Goal: Transaction & Acquisition: Purchase product/service

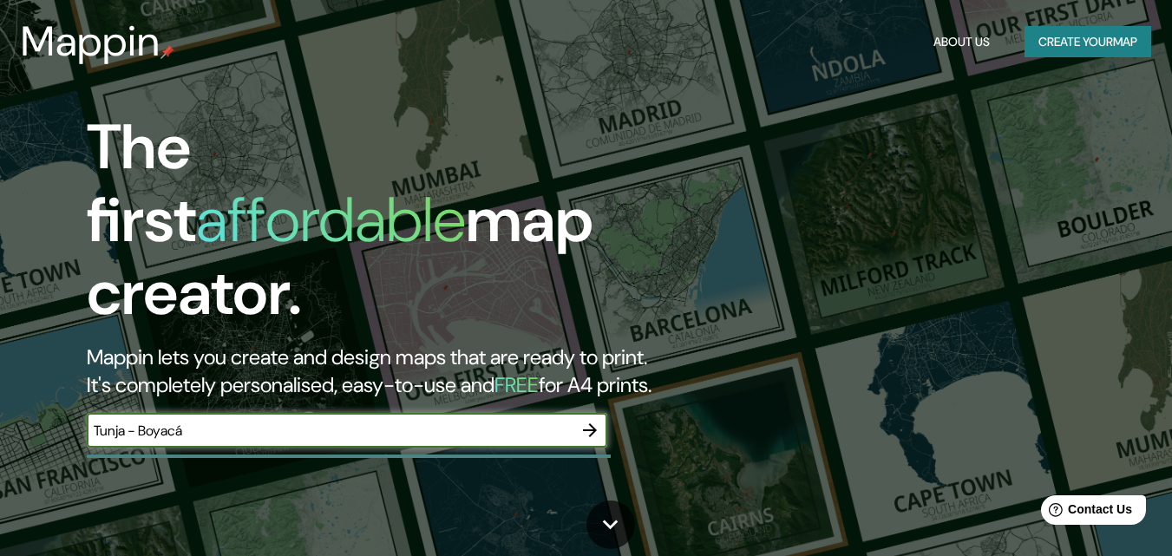
type input "Tunja - Boyacá"
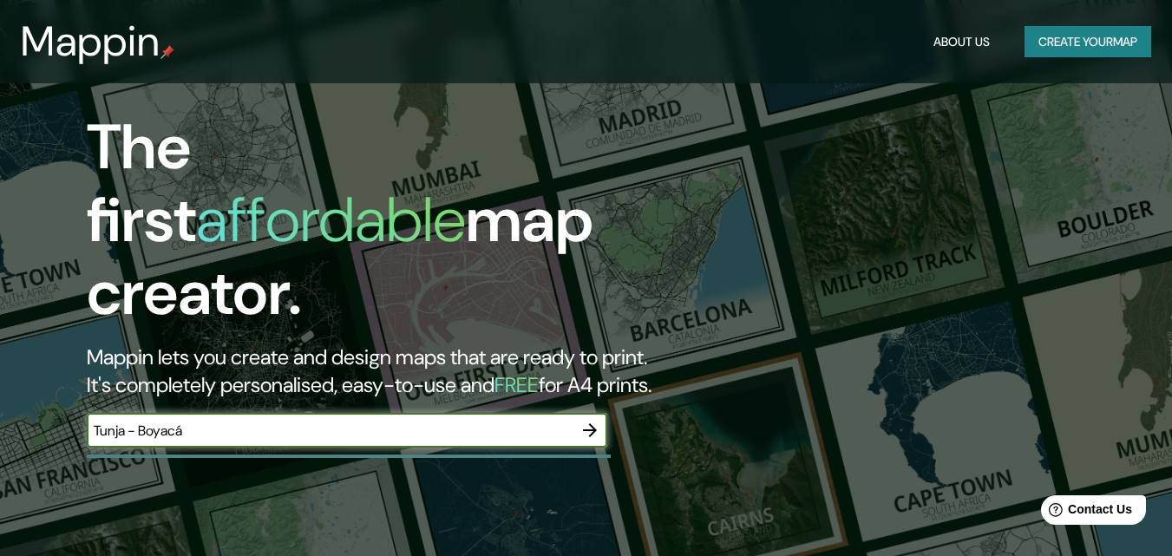
scroll to position [174, 0]
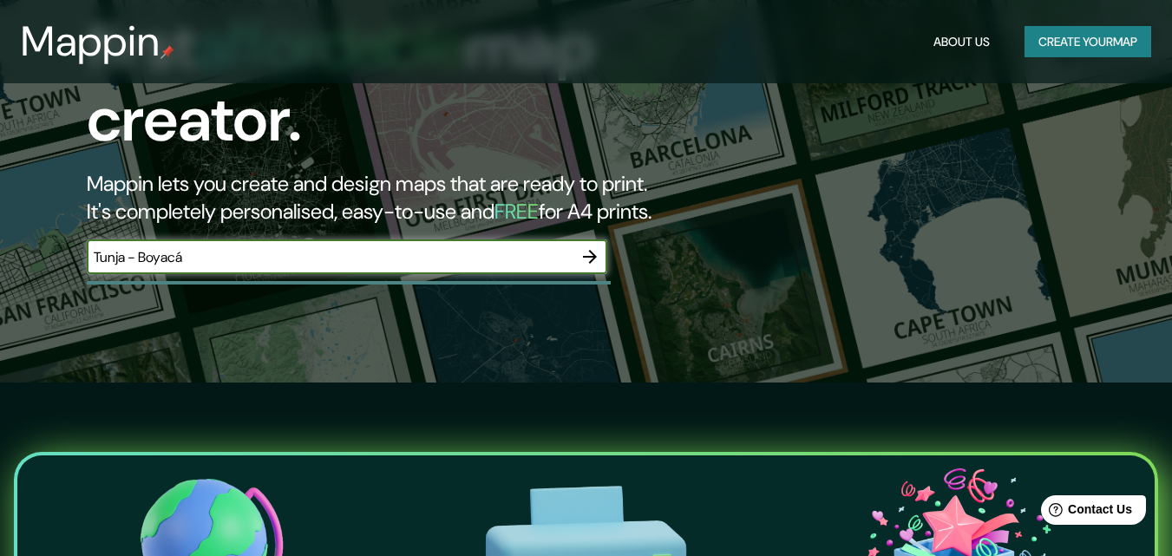
click at [591, 246] on icon "button" at bounding box center [590, 256] width 21 height 21
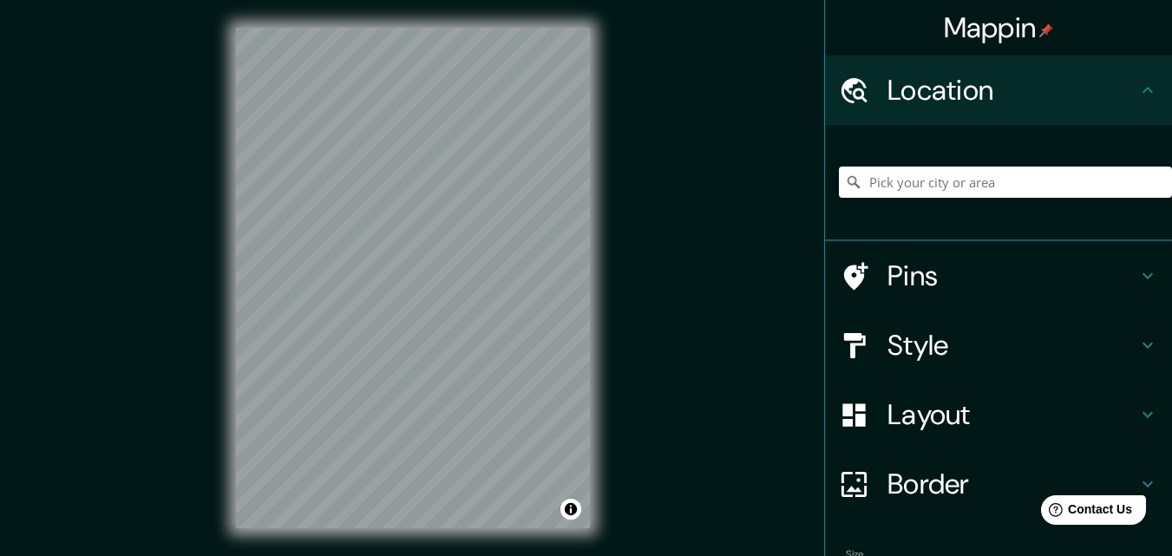
click at [652, 288] on div "Mappin Location Pins Style Layout Border Choose a border. Hint : you can make l…" at bounding box center [586, 292] width 1172 height 584
click at [880, 180] on input "Pick your city or area" at bounding box center [1005, 182] width 333 height 31
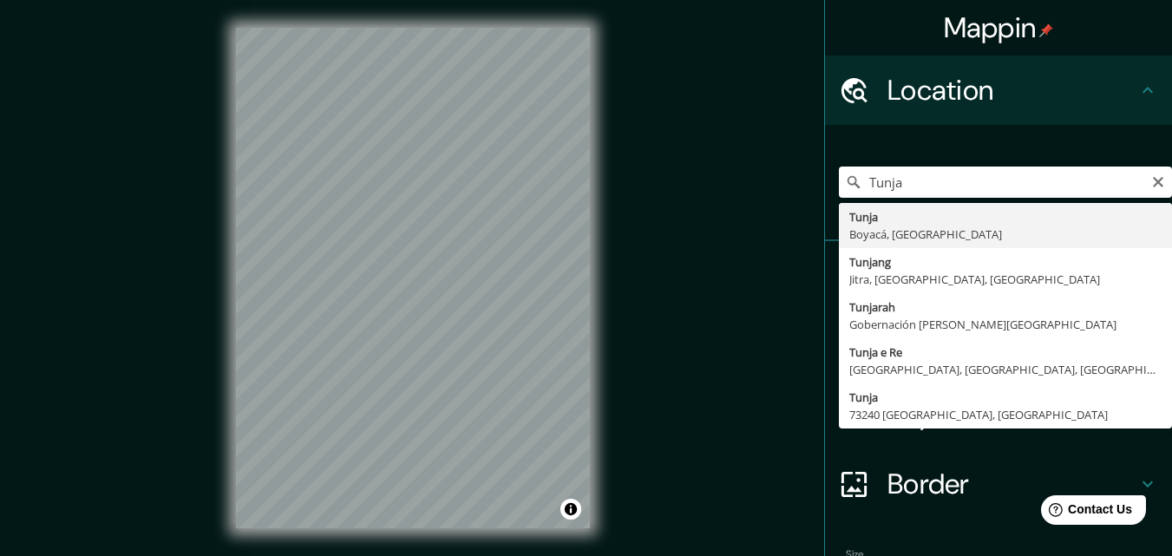
type input "Tunja, Boyacá, [GEOGRAPHIC_DATA]"
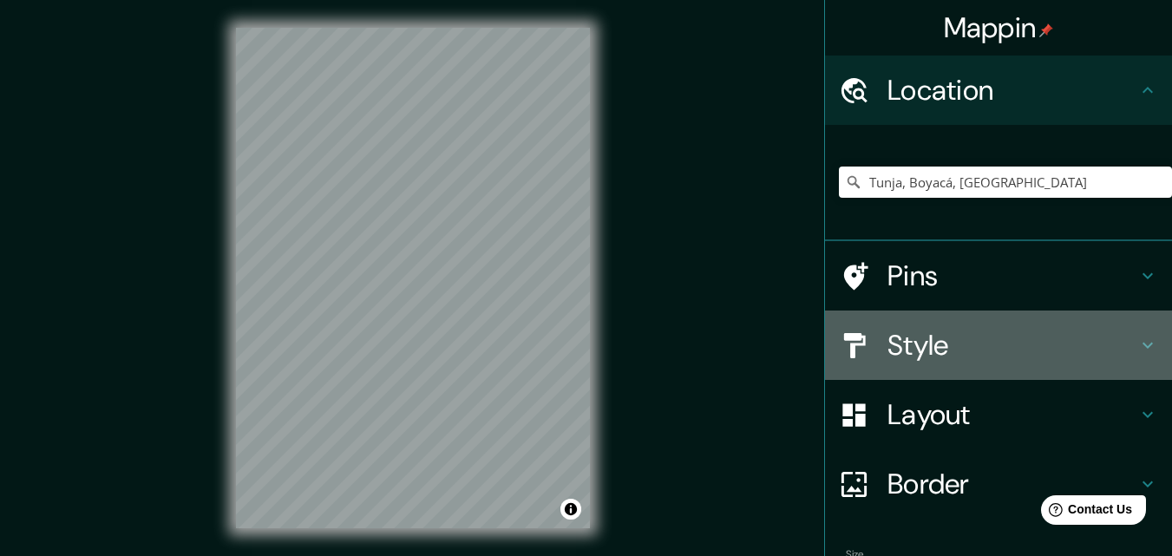
click at [991, 369] on div "Style" at bounding box center [998, 345] width 347 height 69
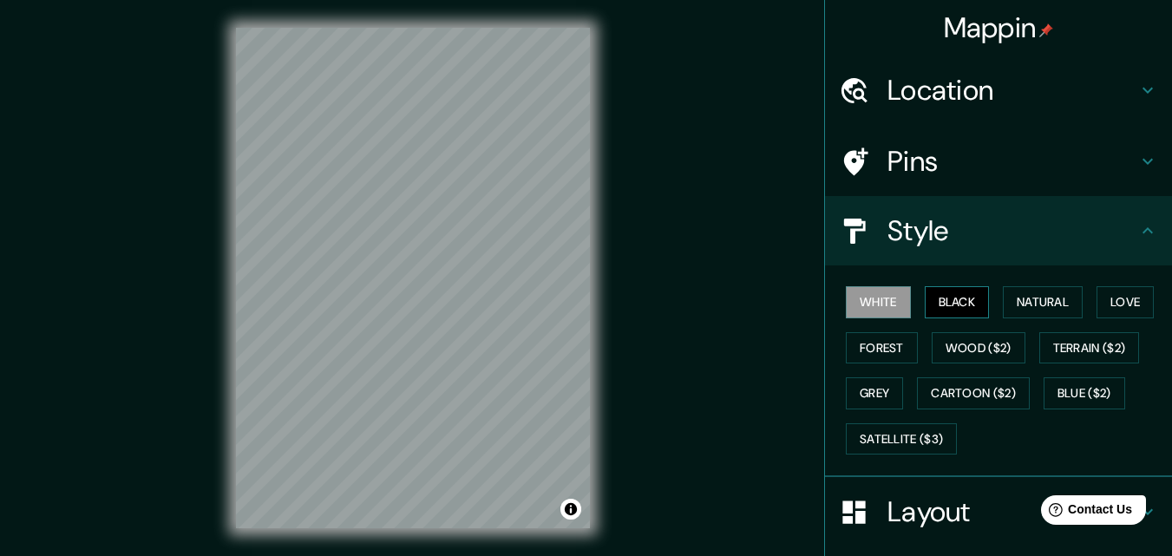
click at [948, 299] on button "Black" at bounding box center [957, 302] width 65 height 32
click at [1059, 302] on button "Natural" at bounding box center [1043, 302] width 80 height 32
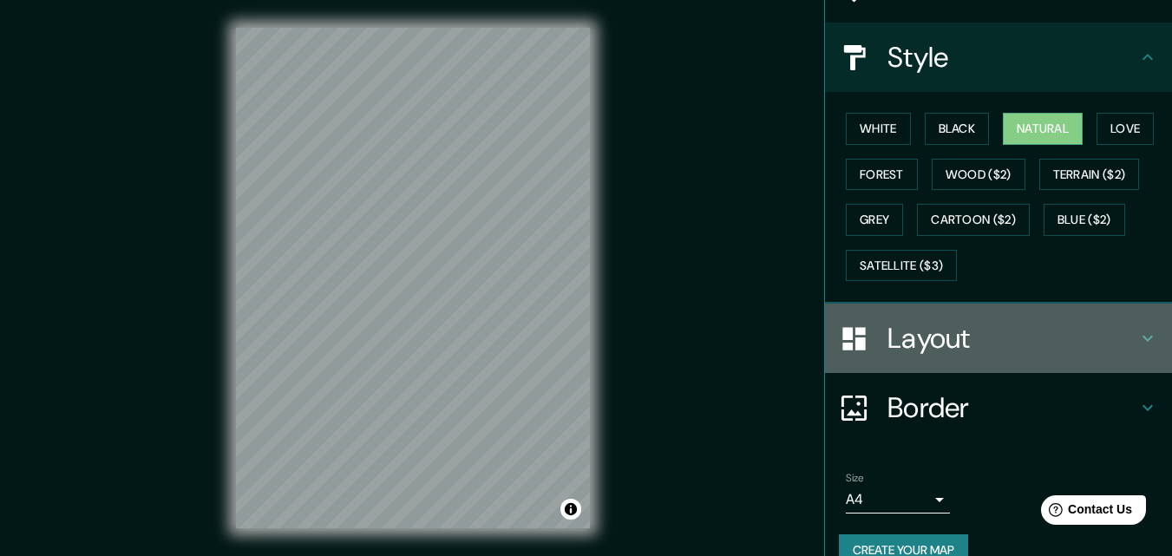
click at [914, 341] on h4 "Layout" at bounding box center [1013, 338] width 250 height 35
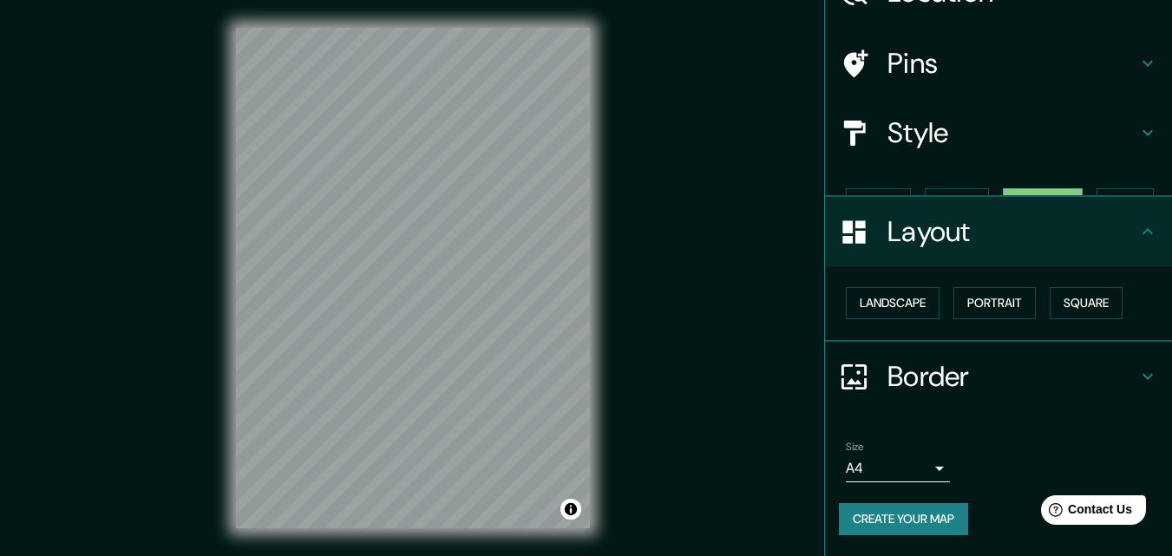
scroll to position [68, 0]
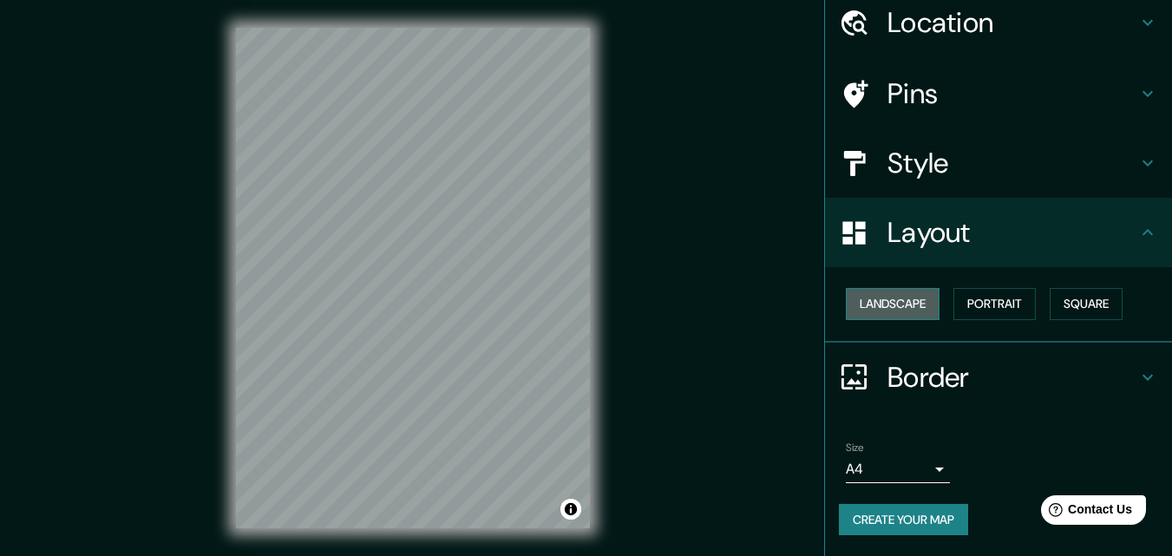
click at [911, 302] on button "Landscape" at bounding box center [893, 304] width 94 height 32
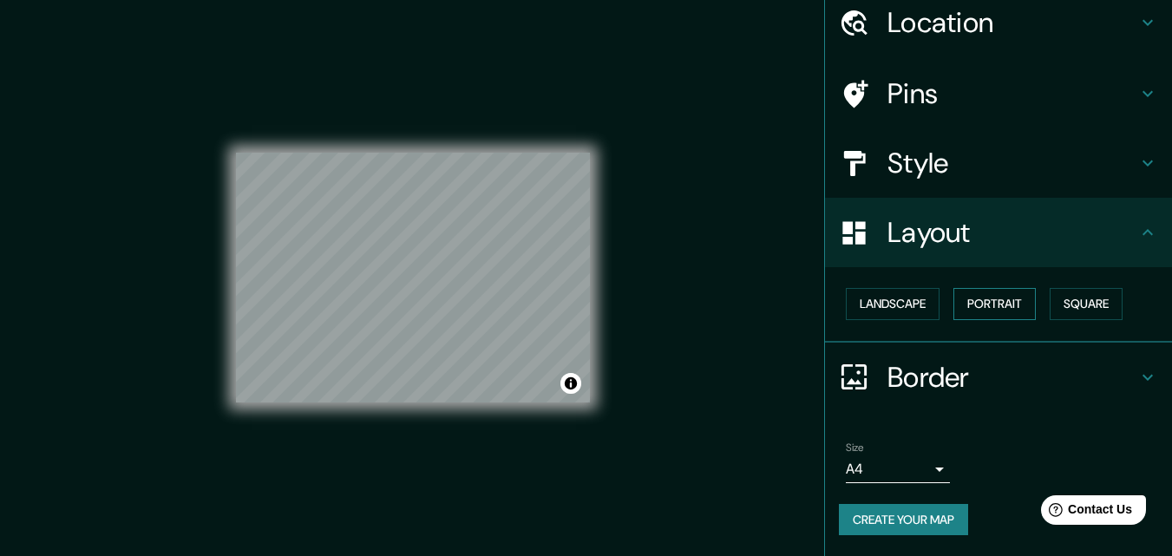
click at [974, 304] on button "Portrait" at bounding box center [995, 304] width 82 height 32
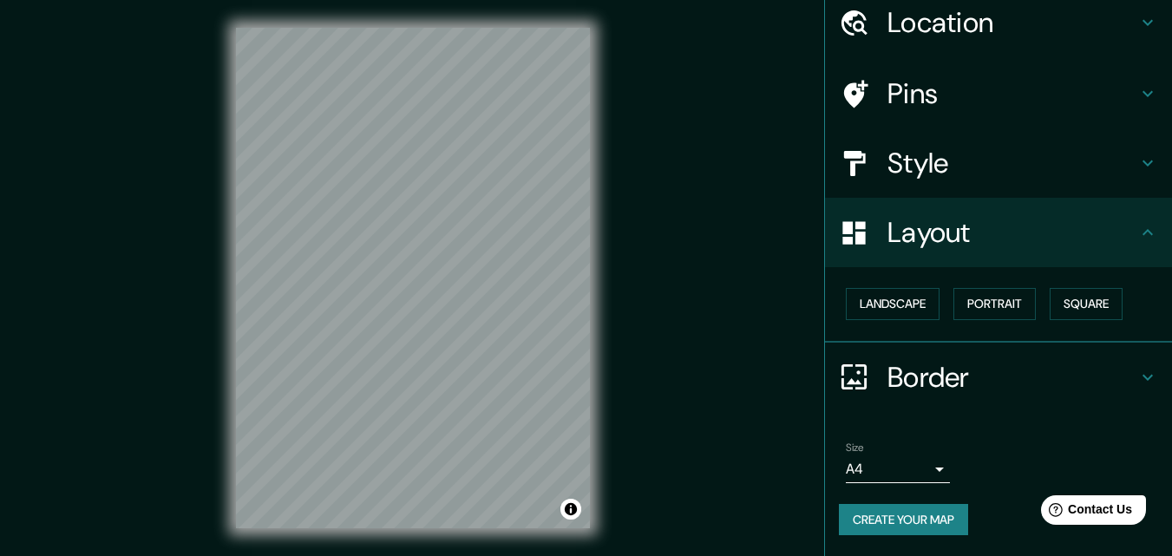
scroll to position [0, 0]
